Goal: Information Seeking & Learning: Learn about a topic

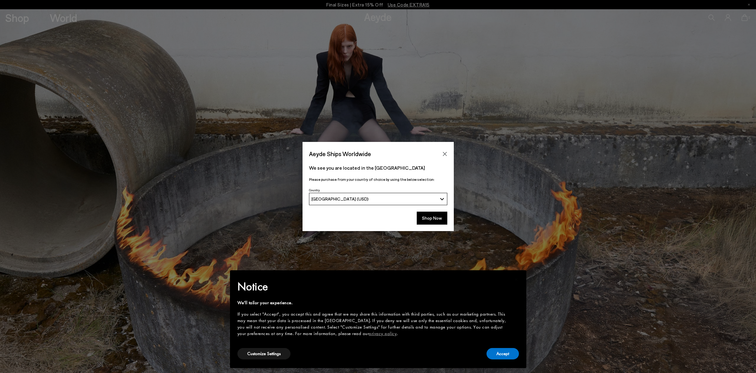
drag, startPoint x: 442, startPoint y: 152, endPoint x: 476, endPoint y: 215, distance: 71.6
click at [442, 152] on icon "Close" at bounding box center [444, 153] width 5 height 5
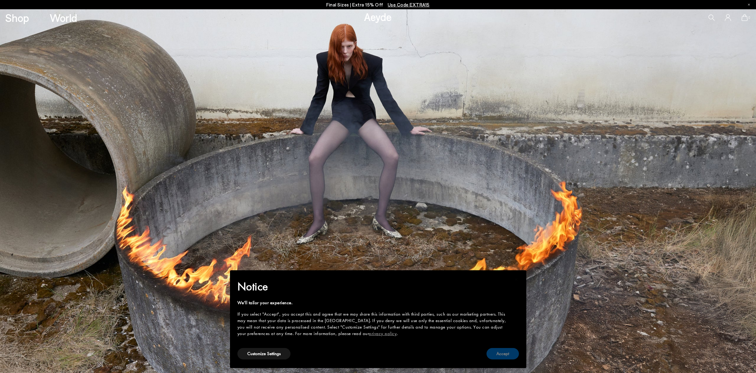
click at [506, 354] on button "Accept" at bounding box center [502, 353] width 32 height 11
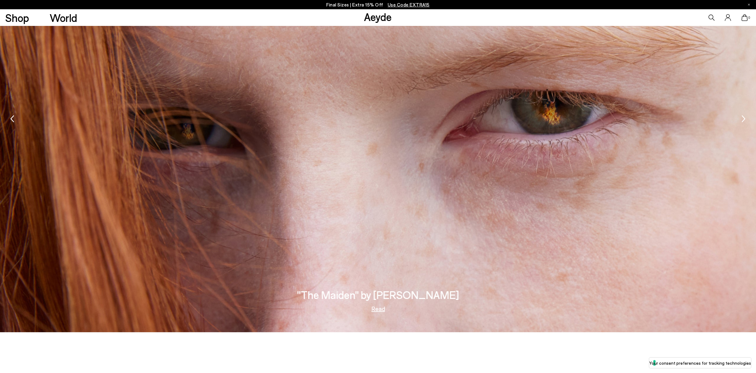
scroll to position [1673, 0]
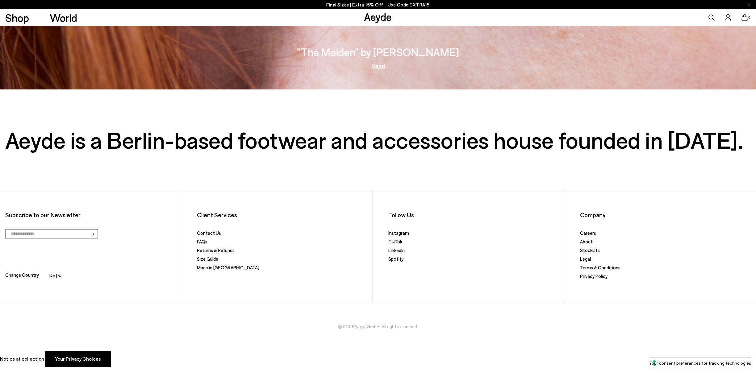
click at [587, 234] on link "Careers" at bounding box center [588, 233] width 16 height 6
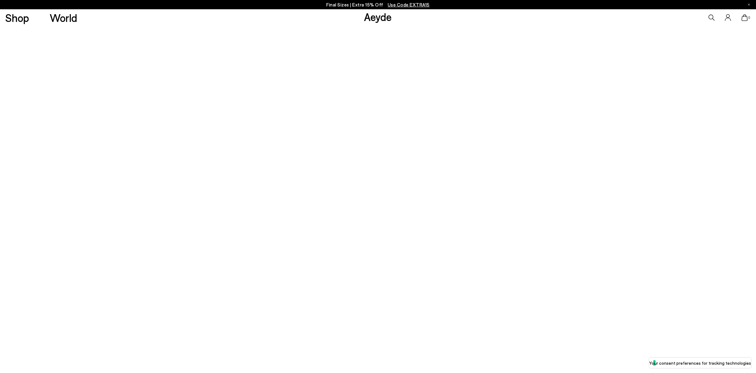
scroll to position [67, 0]
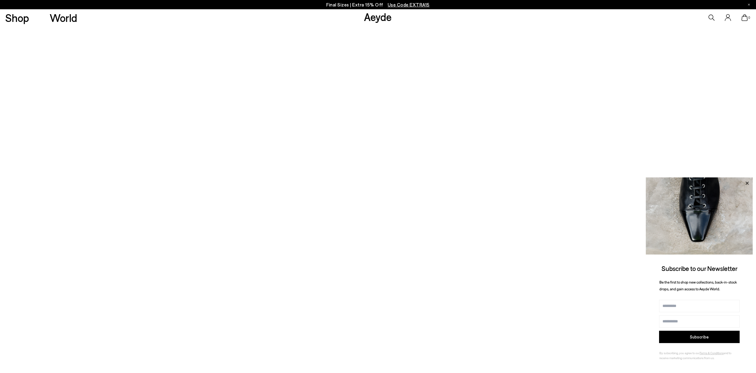
click at [744, 182] on icon at bounding box center [747, 183] width 8 height 8
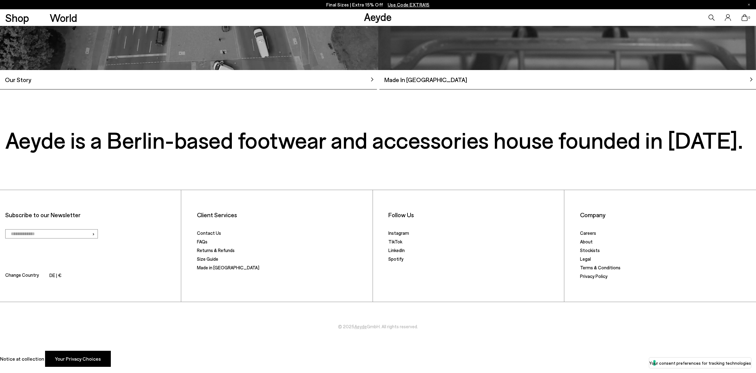
scroll to position [873, 0]
click at [332, 77] on link "Our Story" at bounding box center [188, 82] width 377 height 14
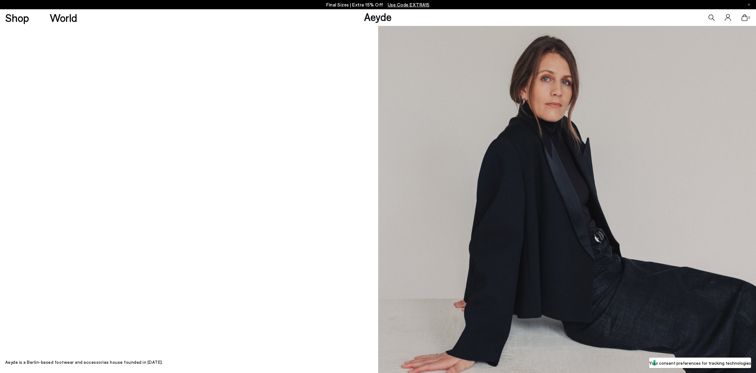
scroll to position [51, 0]
